Goal: Find specific page/section: Find specific page/section

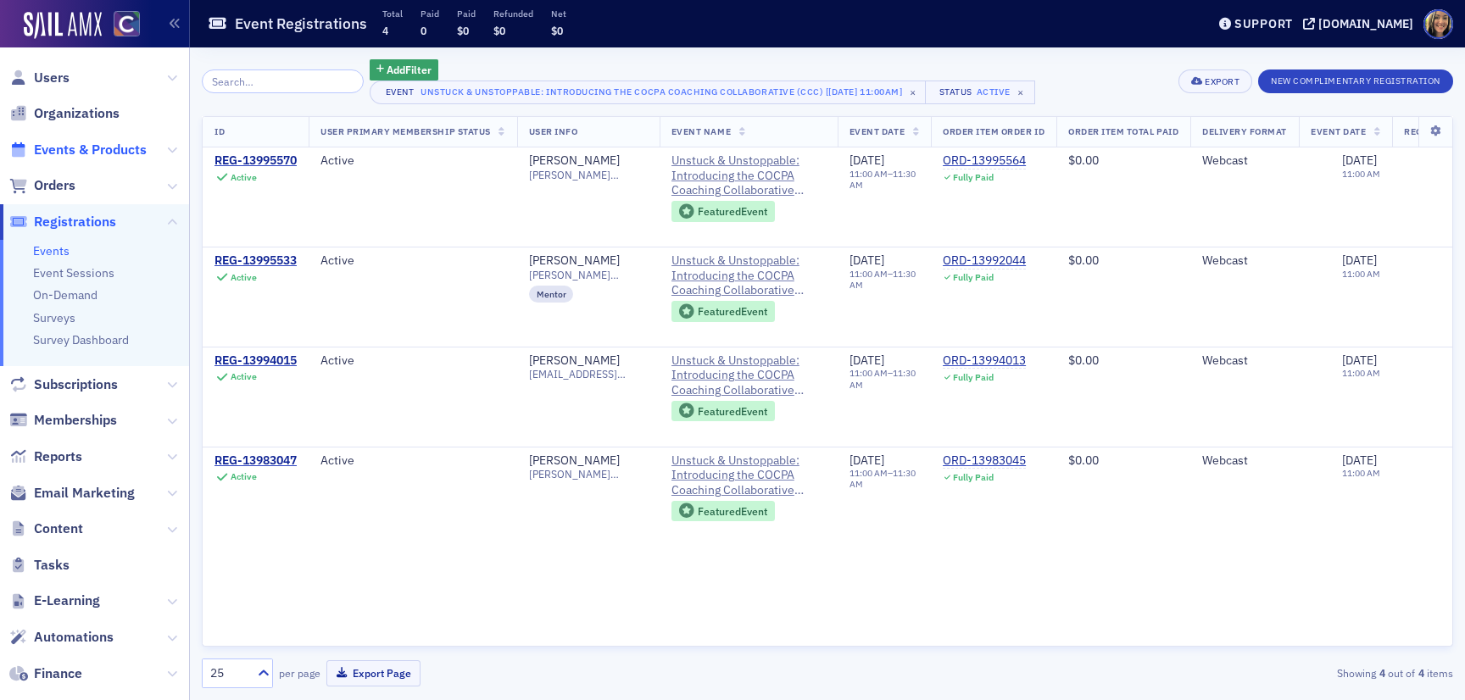
click at [78, 153] on span "Events & Products" at bounding box center [90, 150] width 113 height 19
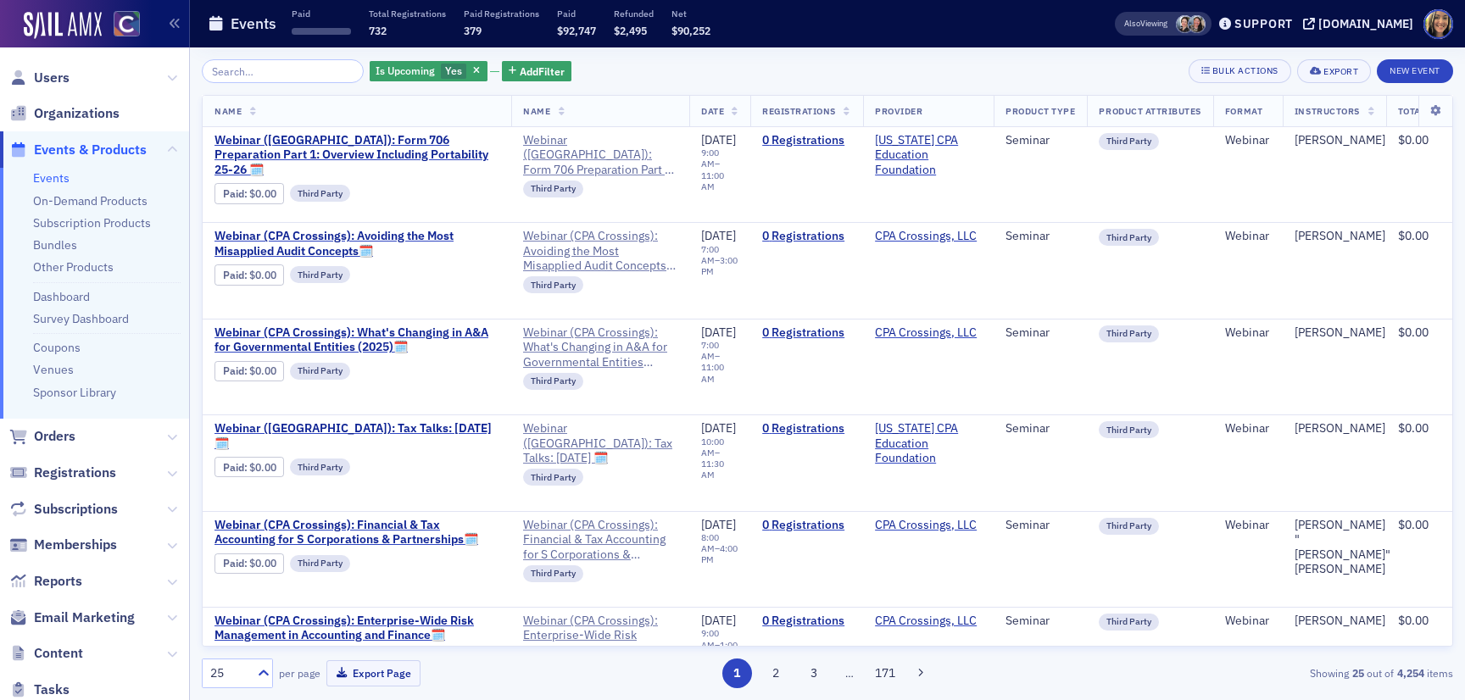
click at [67, 461] on span "Registrations" at bounding box center [94, 473] width 189 height 36
click at [67, 474] on span "Registrations" at bounding box center [75, 473] width 82 height 19
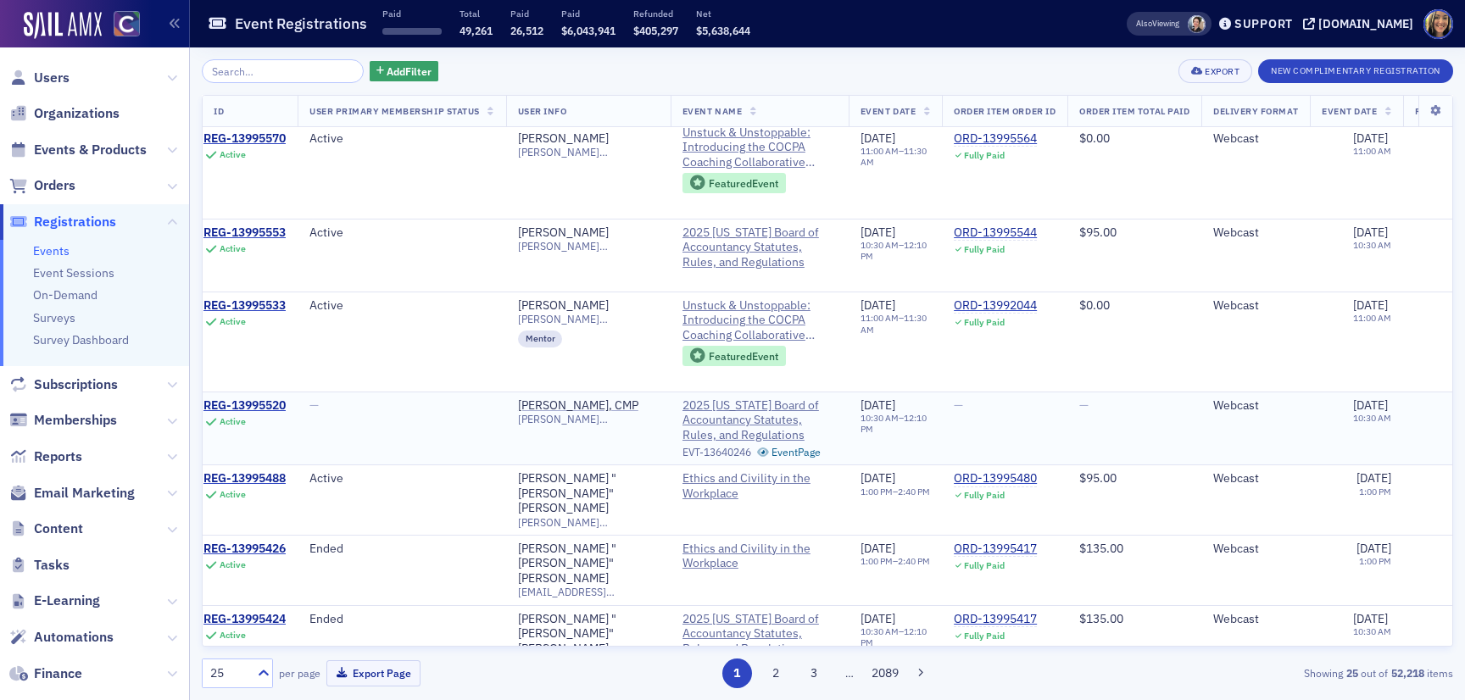
scroll to position [8, 0]
